Goal: Find specific page/section: Find specific page/section

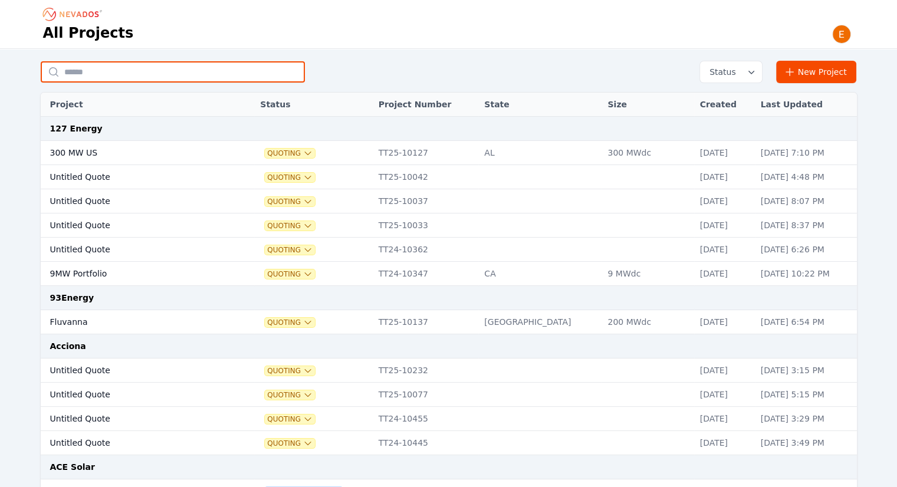
click at [210, 71] on input "text" at bounding box center [173, 71] width 264 height 21
type input "******"
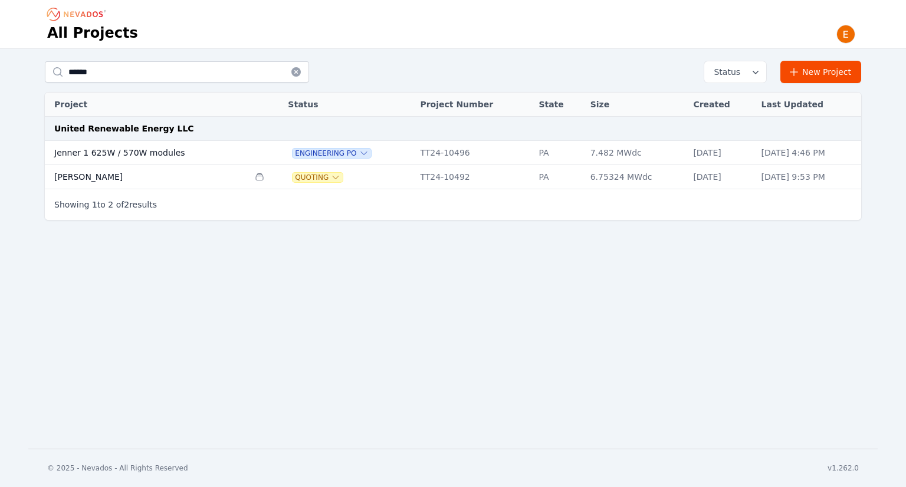
click at [167, 150] on td "Jenner 1 625W / 570W modules" at bounding box center [147, 153] width 204 height 24
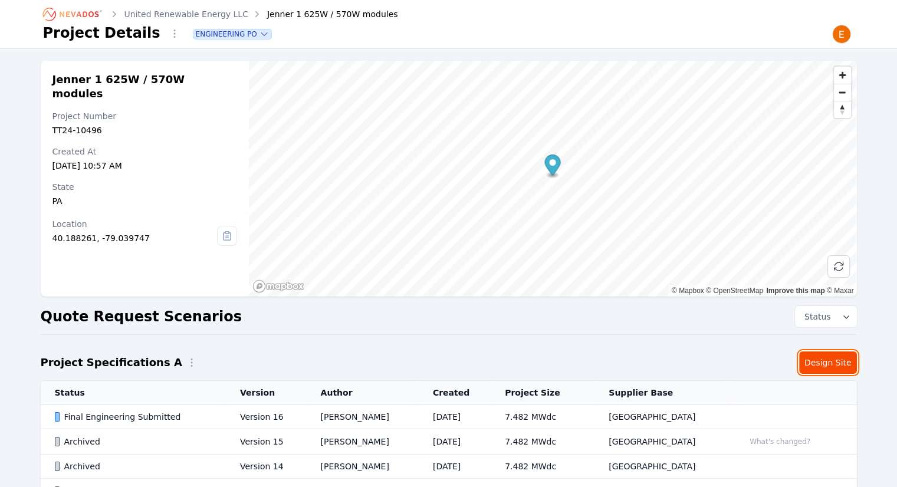
click at [837, 367] on link "Design Site" at bounding box center [828, 362] width 58 height 22
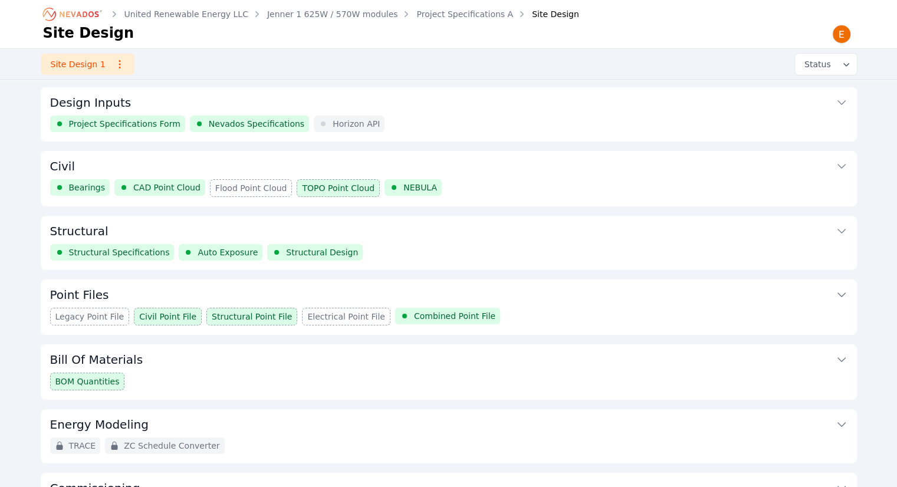
click at [506, 225] on button "Structural" at bounding box center [448, 230] width 797 height 28
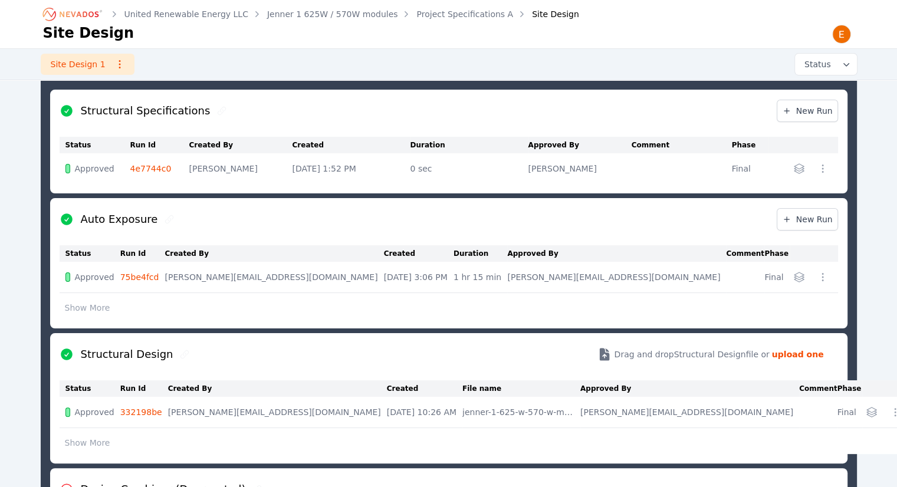
scroll to position [245, 0]
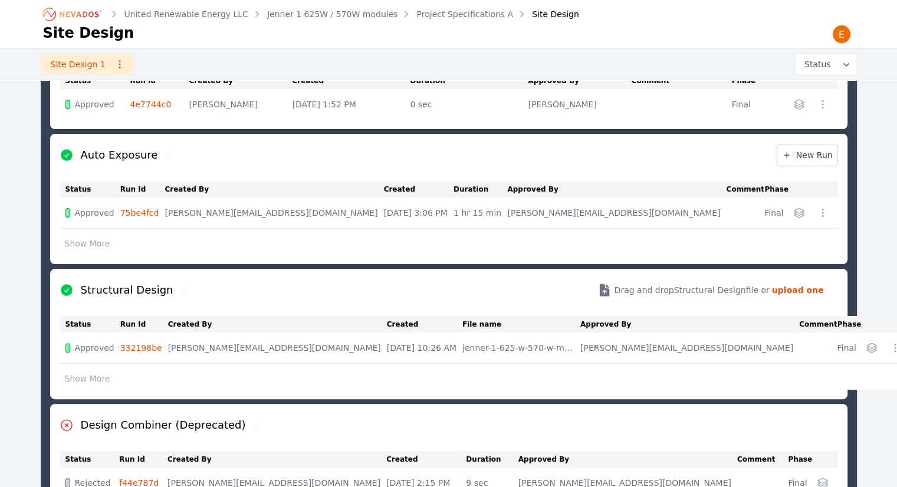
click at [152, 213] on link "75be4fcd" at bounding box center [139, 212] width 39 height 9
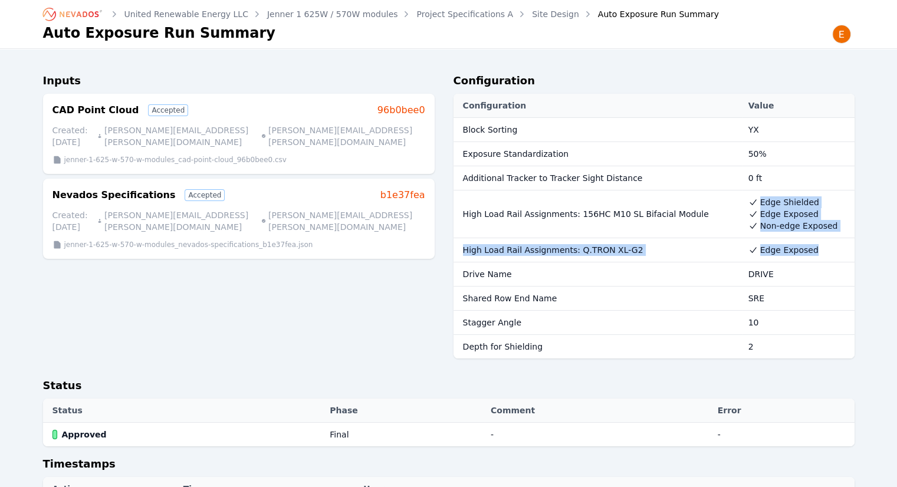
drag, startPoint x: 748, startPoint y: 196, endPoint x: 809, endPoint y: 255, distance: 84.2
click at [809, 255] on tbody "Block Sorting YX Exposure Standardization 50% Additional Tracker to Tracker Sig…" at bounding box center [653, 238] width 401 height 241
click at [809, 255] on li "Edge Exposed" at bounding box center [798, 250] width 100 height 12
drag, startPoint x: 809, startPoint y: 255, endPoint x: 716, endPoint y: 195, distance: 110.6
click at [716, 195] on tbody "Block Sorting YX Exposure Standardization 50% Additional Tracker to Tracker Sig…" at bounding box center [653, 238] width 401 height 241
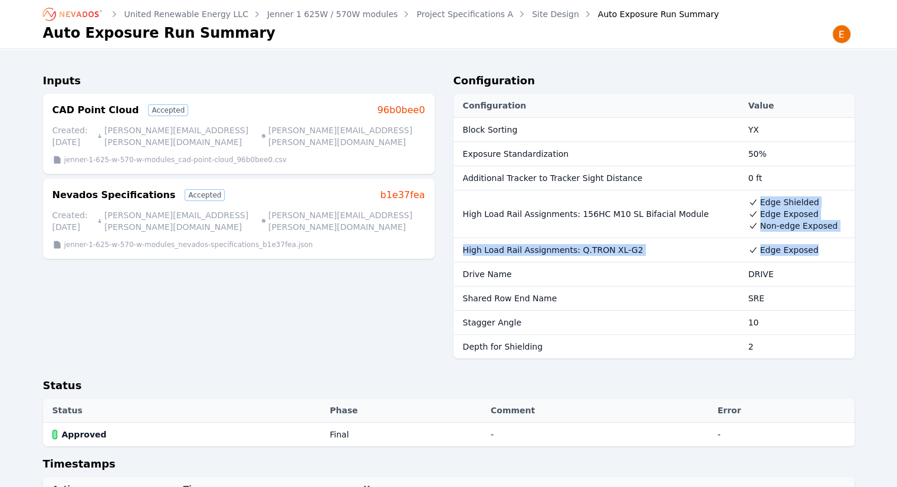
click at [716, 195] on td "High Load Rail Assignments: 156HC M10 SL Bifacial Module" at bounding box center [597, 214] width 289 height 48
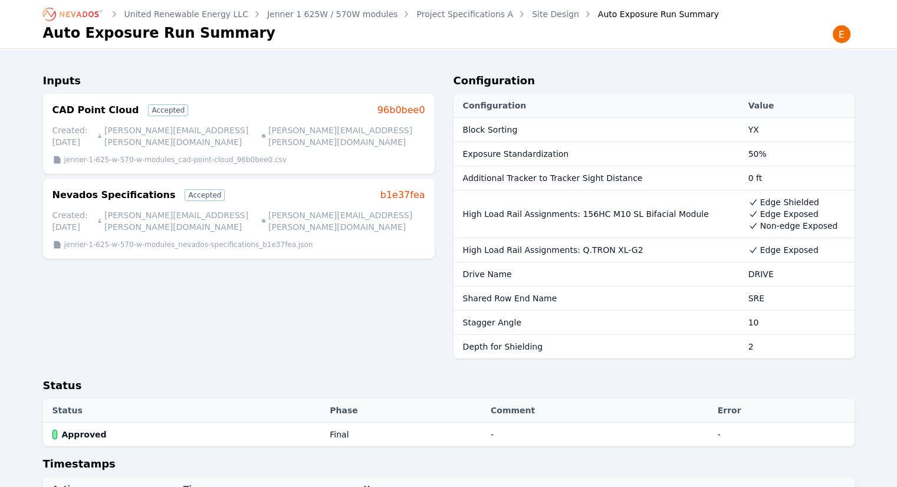
click at [384, 350] on div "Inputs CAD Point Cloud Accepted 96b0bee0 Created: [DATE] [EMAIL_ADDRESS][PERSON…" at bounding box center [239, 220] width 392 height 295
